Goal: Navigation & Orientation: Find specific page/section

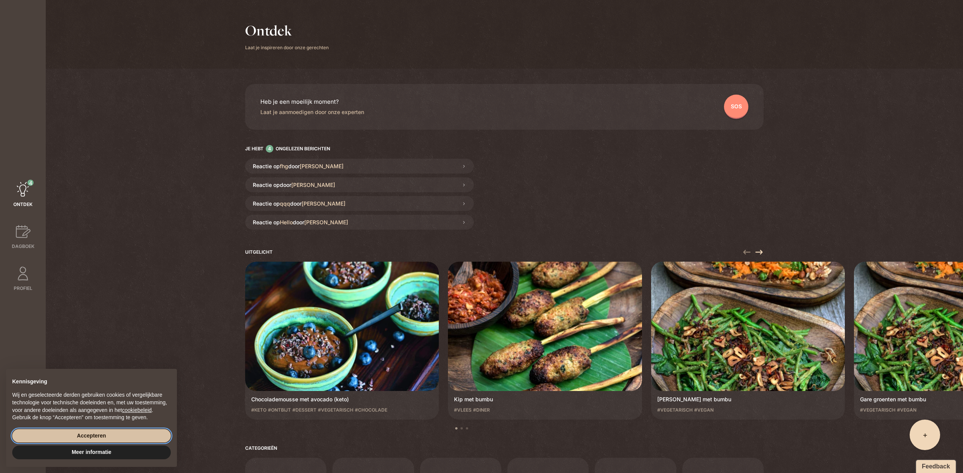
click at [107, 434] on button "Accepteren" at bounding box center [91, 436] width 159 height 14
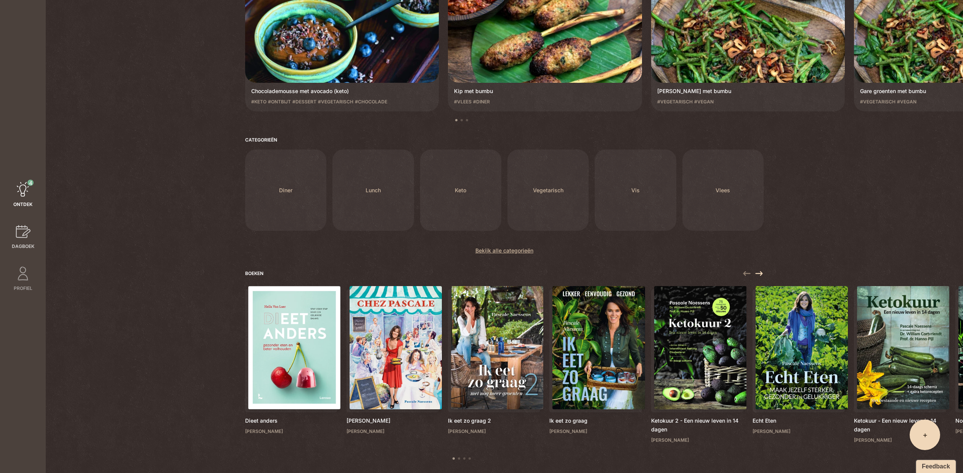
scroll to position [335, 0]
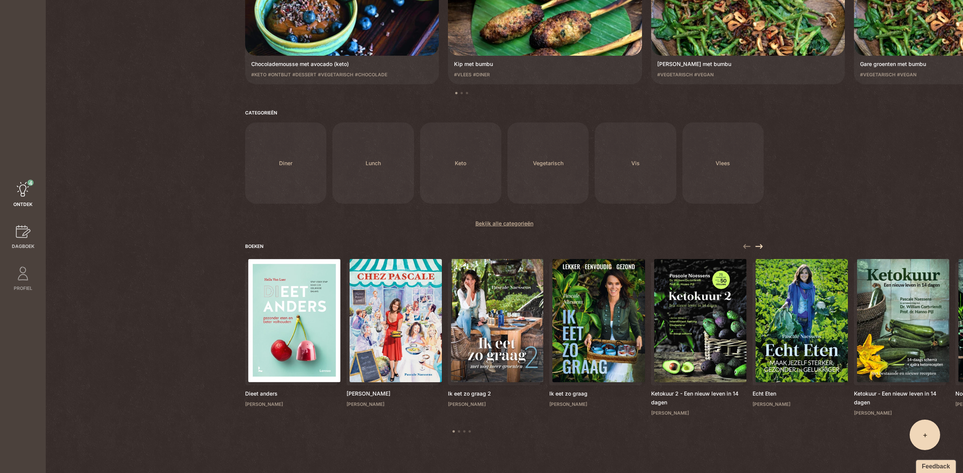
click at [10, 235] on link "Dagboek" at bounding box center [23, 237] width 46 height 26
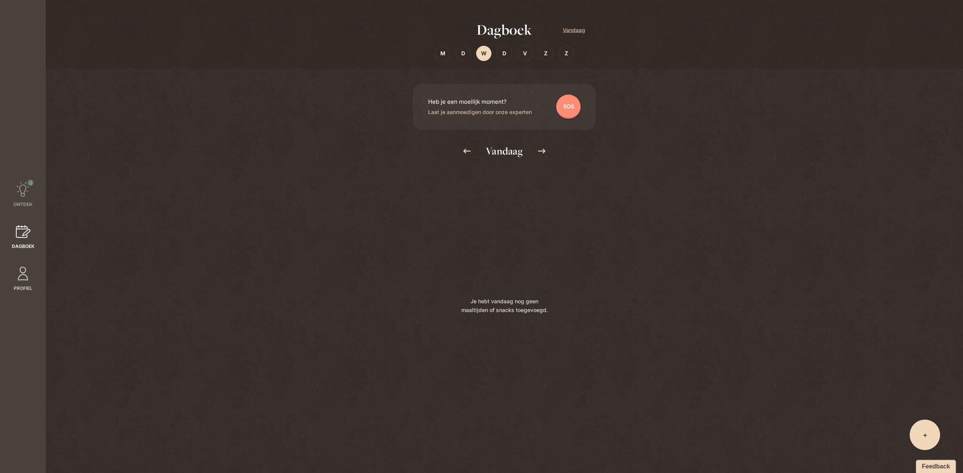
click at [28, 279] on icon at bounding box center [22, 273] width 15 height 15
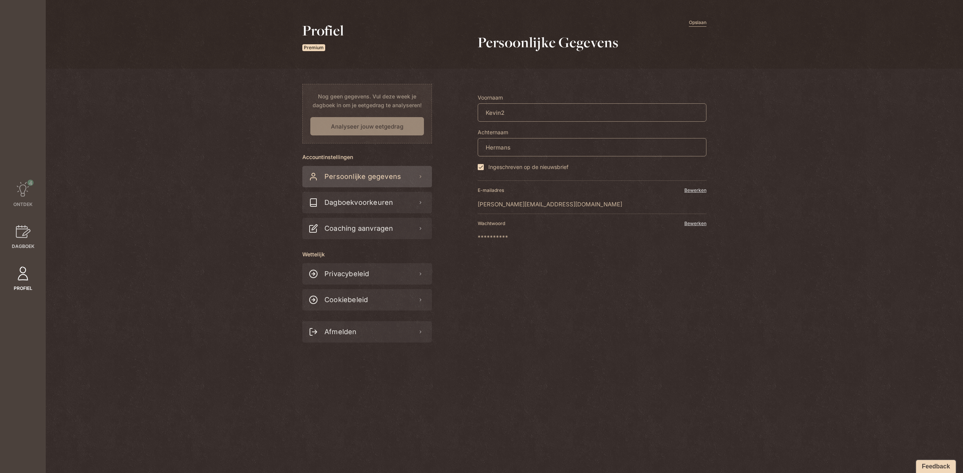
click at [33, 241] on link "Dagboek" at bounding box center [23, 237] width 46 height 26
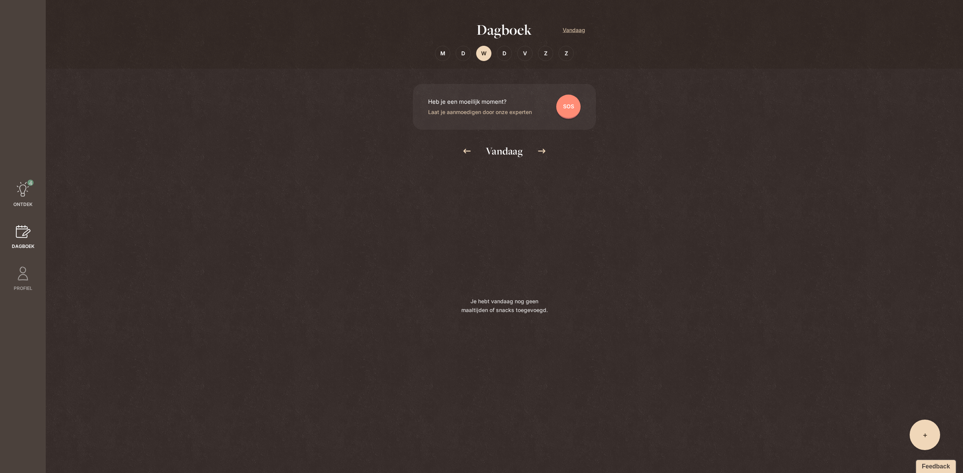
click at [35, 194] on link "4 Ontdek" at bounding box center [23, 195] width 46 height 26
